Goal: Task Accomplishment & Management: Manage account settings

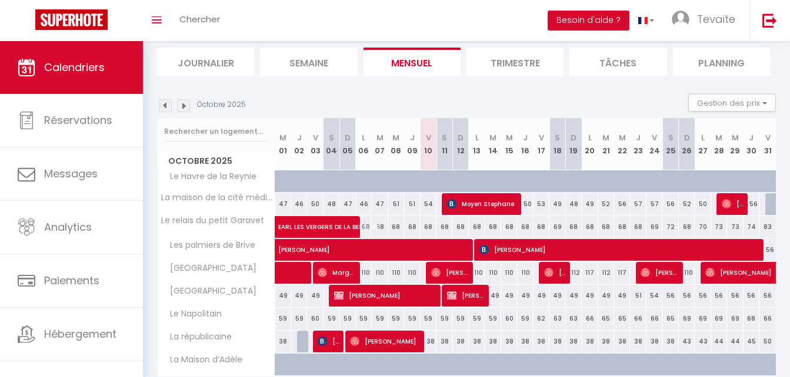
scroll to position [173, 0]
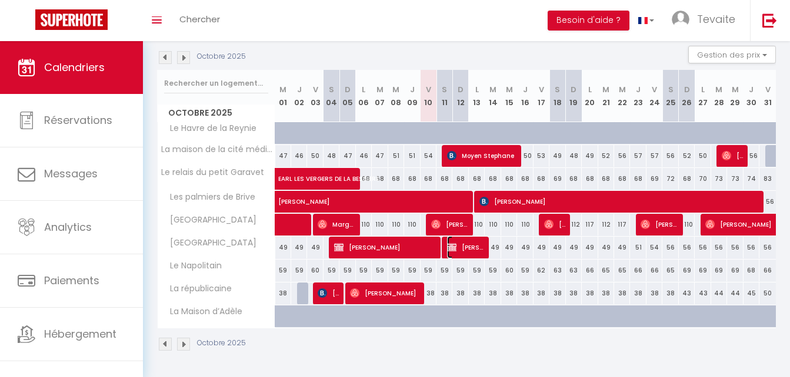
click at [455, 249] on img at bounding box center [451, 247] width 9 height 9
select select "OK"
select select "0"
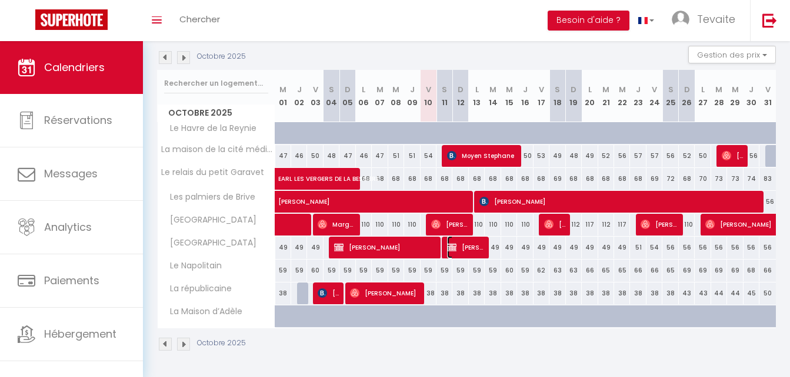
select select "1"
select select
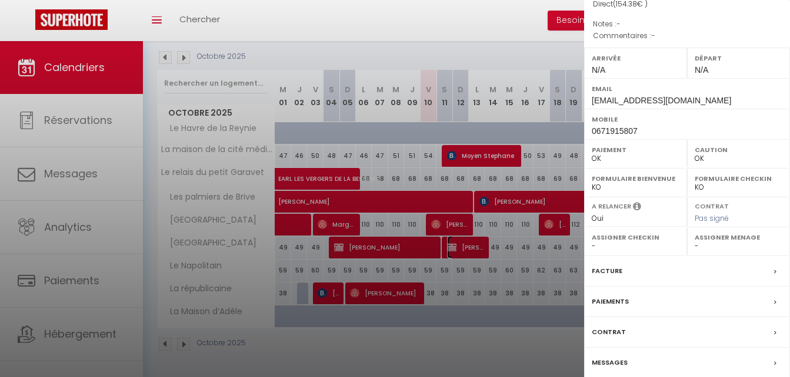
scroll to position [171, 0]
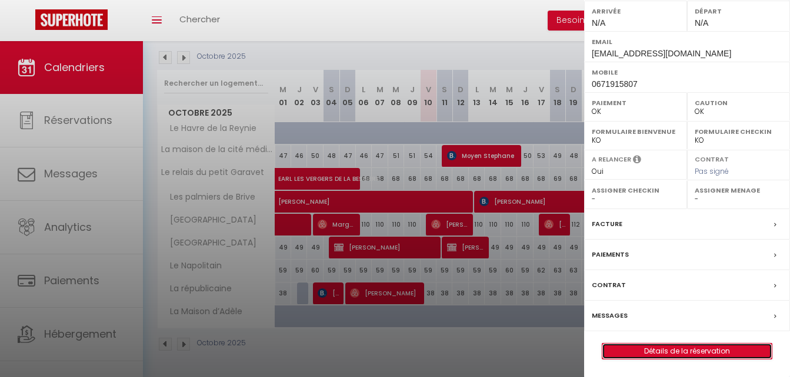
click at [670, 352] on link "Détails de la réservation" at bounding box center [686, 351] width 169 height 15
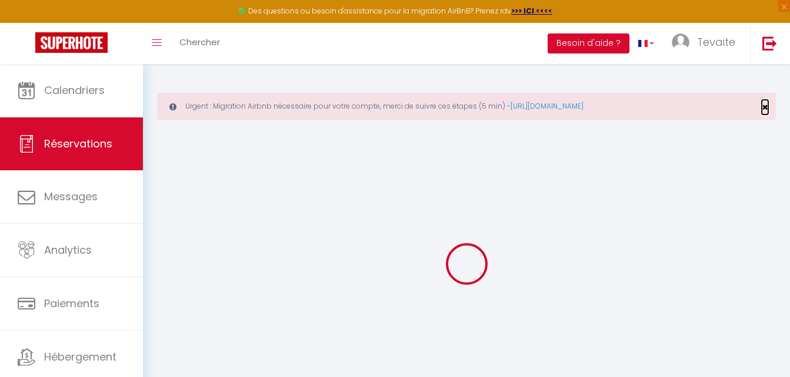
select select
checkbox input "false"
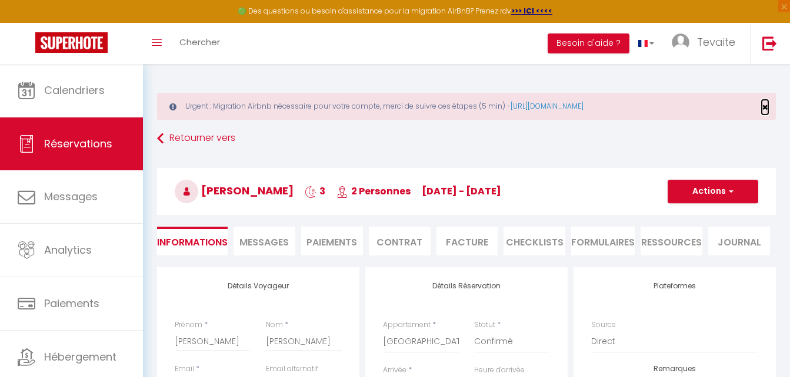
click at [764, 102] on span "×" at bounding box center [764, 107] width 6 height 15
select select
checkbox input "false"
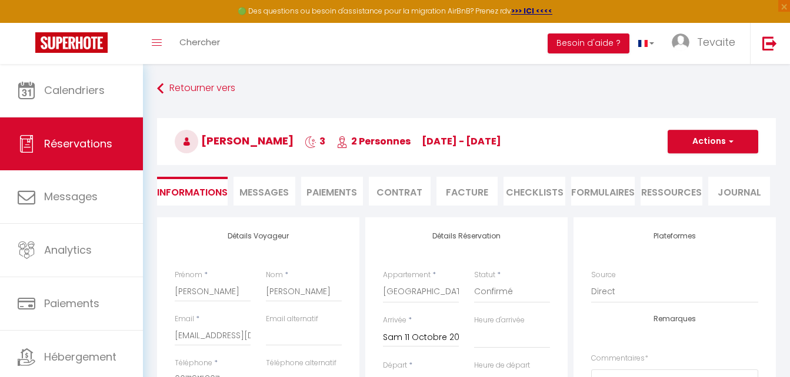
type input "7.38"
select select
checkbox input "false"
select select
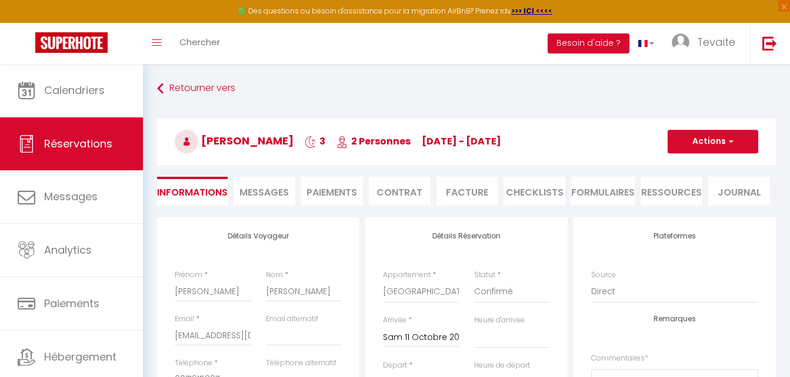
select select
click at [724, 138] on button "Actions" at bounding box center [712, 142] width 91 height 24
click at [688, 194] on link "Supprimer" at bounding box center [700, 197] width 93 height 15
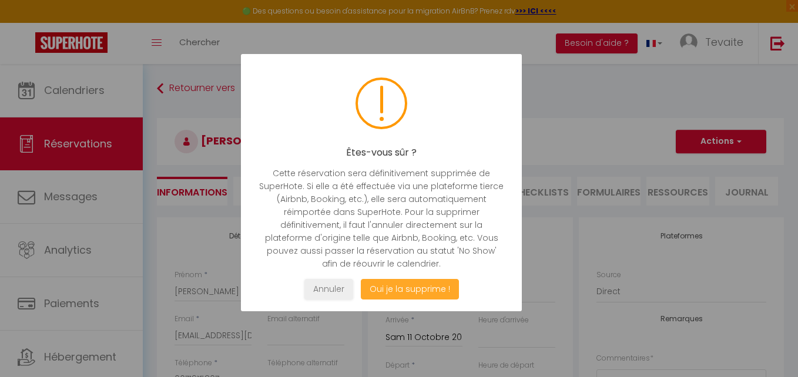
click at [437, 283] on button "Oui je la supprime !" at bounding box center [410, 289] width 98 height 21
select select "not_cancelled"
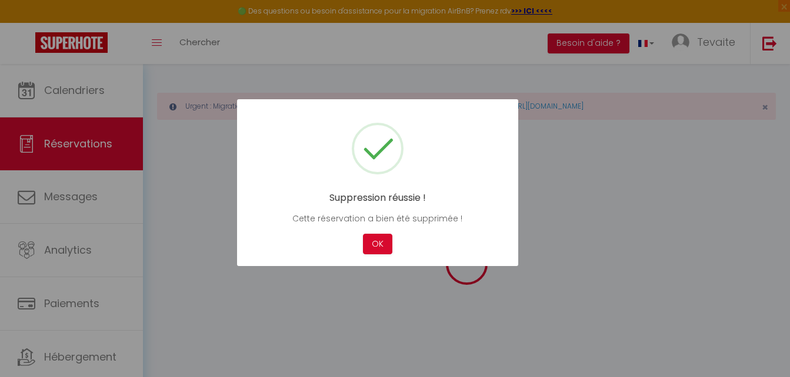
click at [409, 289] on div at bounding box center [395, 188] width 790 height 377
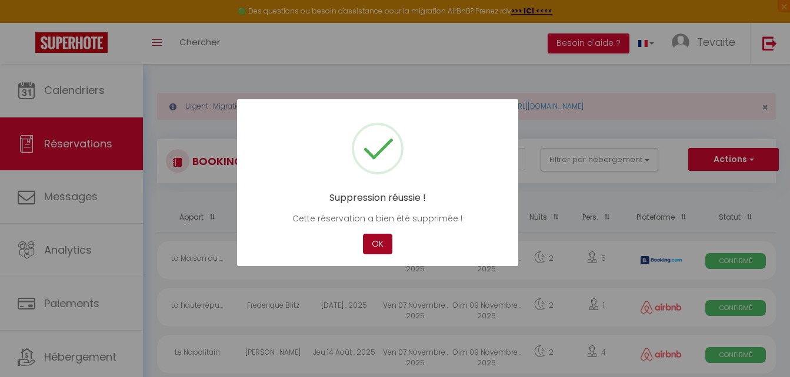
click at [388, 237] on button "OK" at bounding box center [377, 244] width 29 height 21
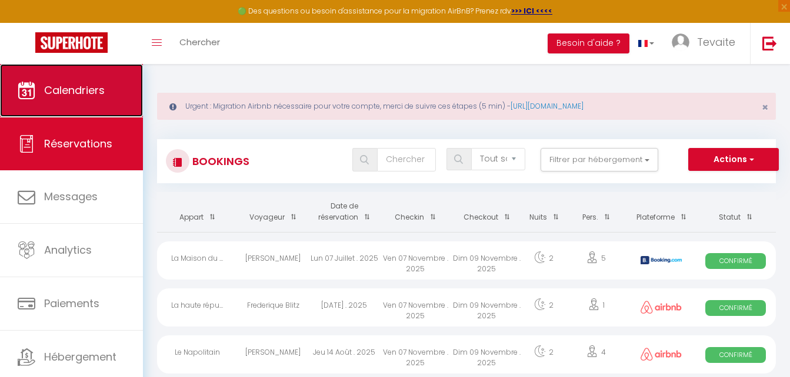
click at [67, 100] on link "Calendriers" at bounding box center [71, 90] width 143 height 53
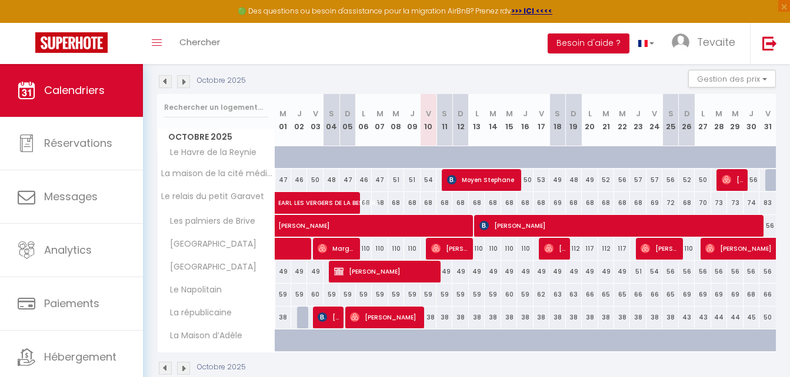
scroll to position [173, 0]
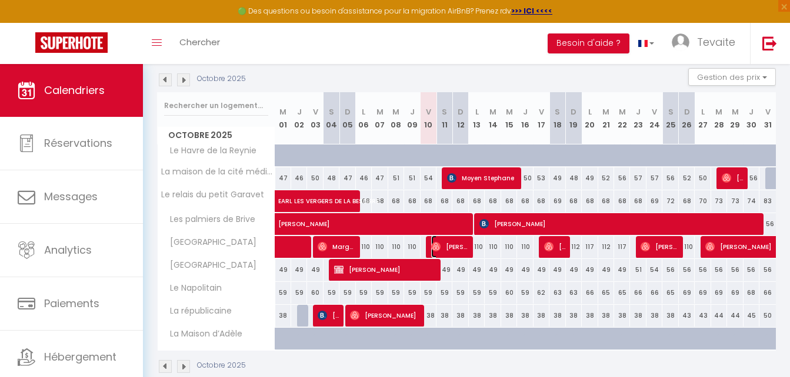
click at [450, 252] on span "[PERSON_NAME]" at bounding box center [449, 247] width 37 height 22
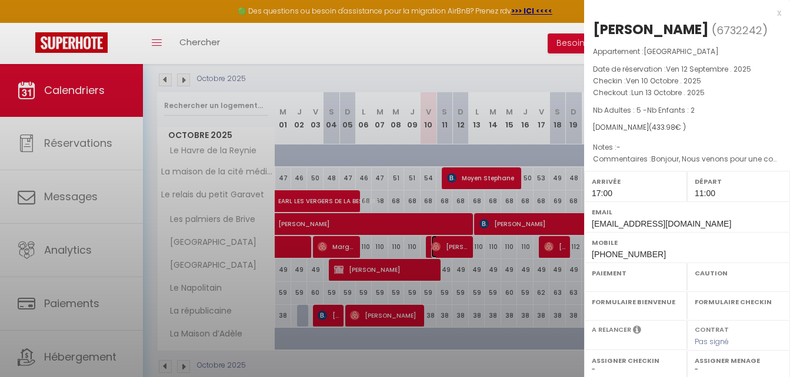
select select "OK"
select select "1"
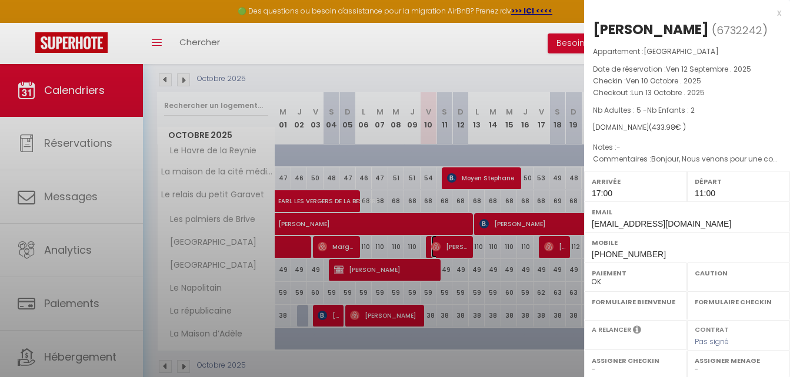
select select
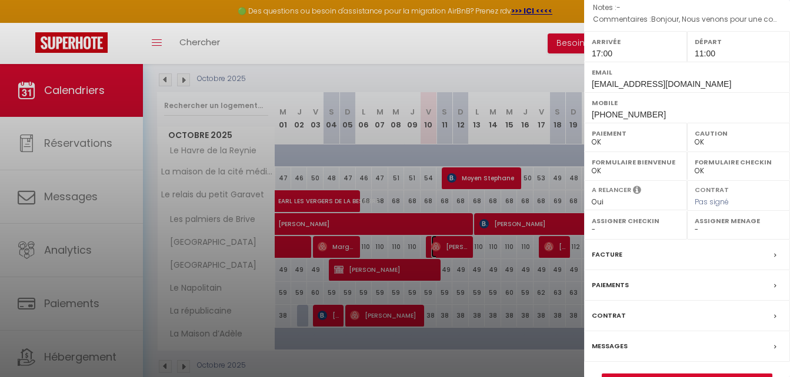
scroll to position [171, 0]
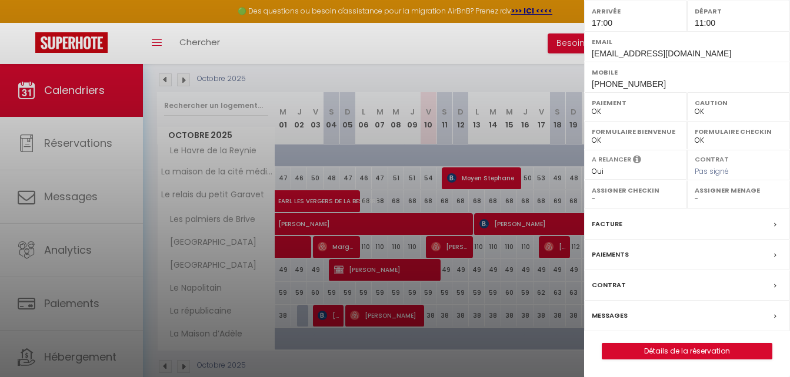
click at [676, 320] on div "Messages" at bounding box center [687, 316] width 206 height 31
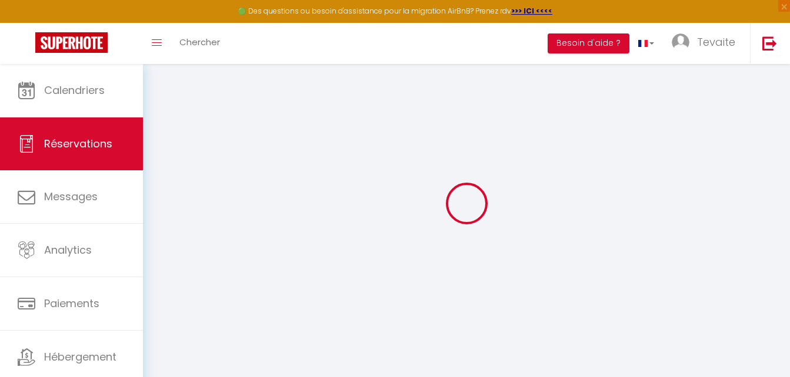
scroll to position [61, 0]
select select
checkbox input "false"
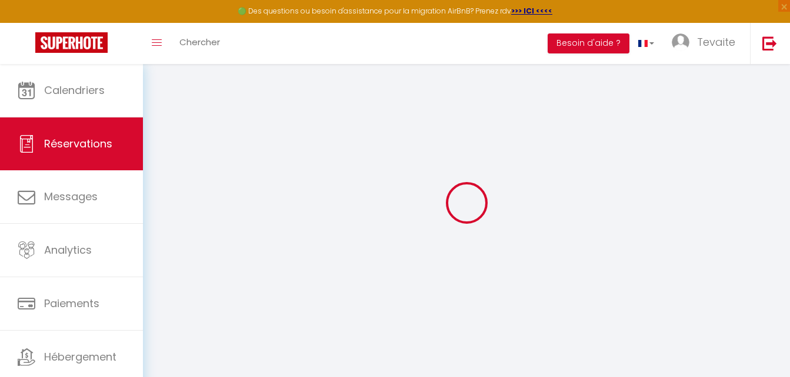
select select
checkbox input "false"
type textarea "Bonjour, Nous venons pour une compétition de sport extreme sur glace."
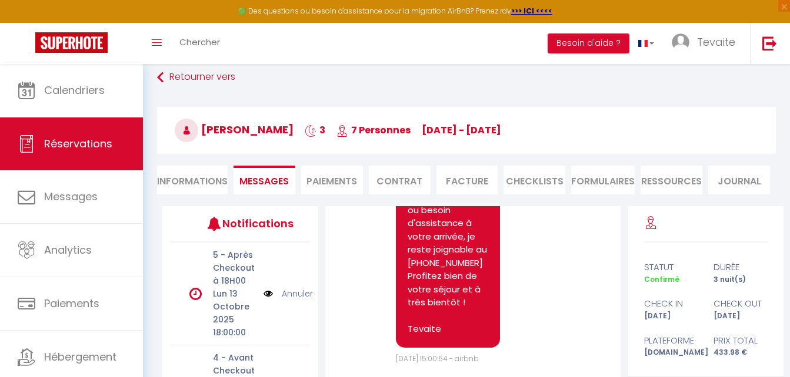
scroll to position [4969, 0]
click at [439, 177] on link "[URL][DOMAIN_NAME]" at bounding box center [442, 164] width 70 height 26
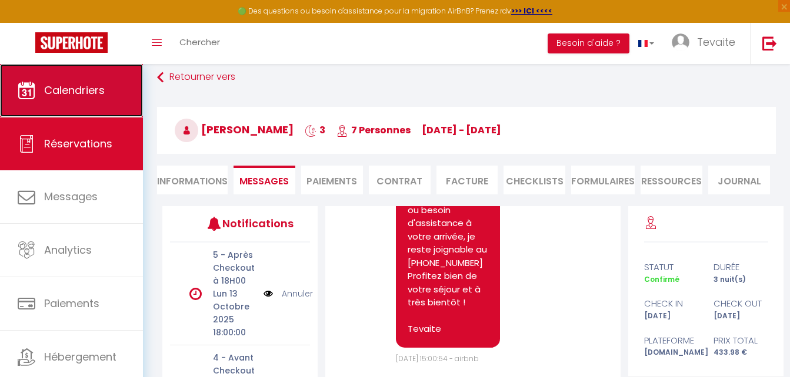
click at [92, 96] on span "Calendriers" at bounding box center [74, 90] width 61 height 15
